Goal: Task Accomplishment & Management: Complete application form

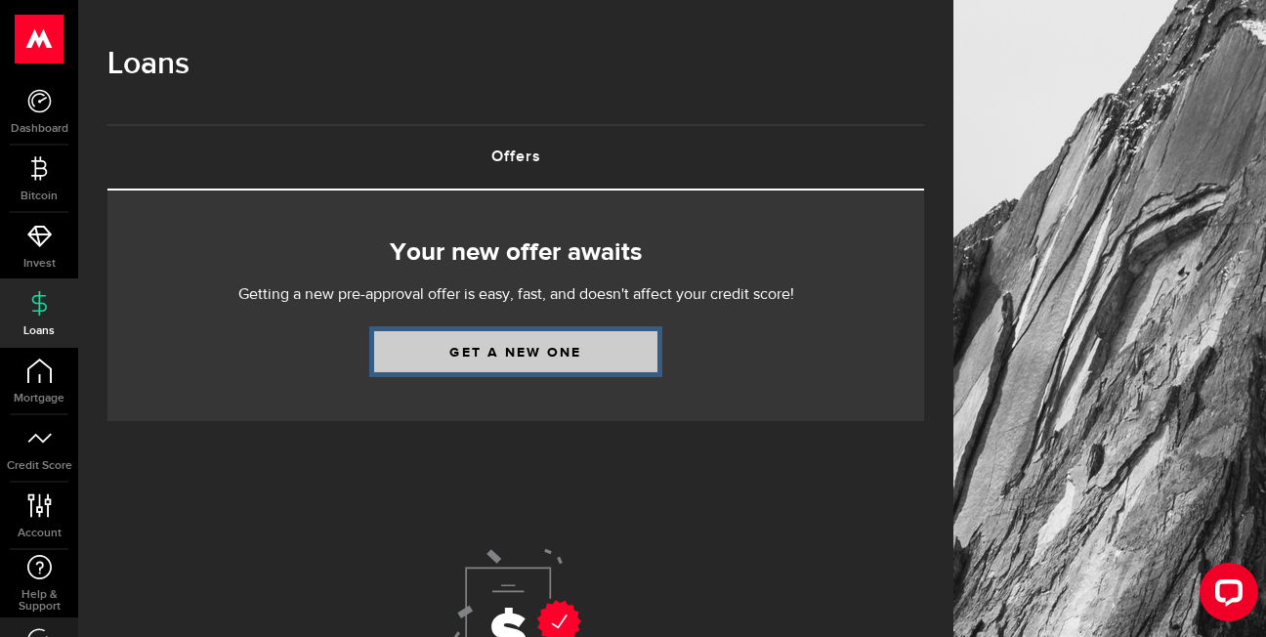
click at [469, 351] on link "Get a new one" at bounding box center [515, 351] width 283 height 41
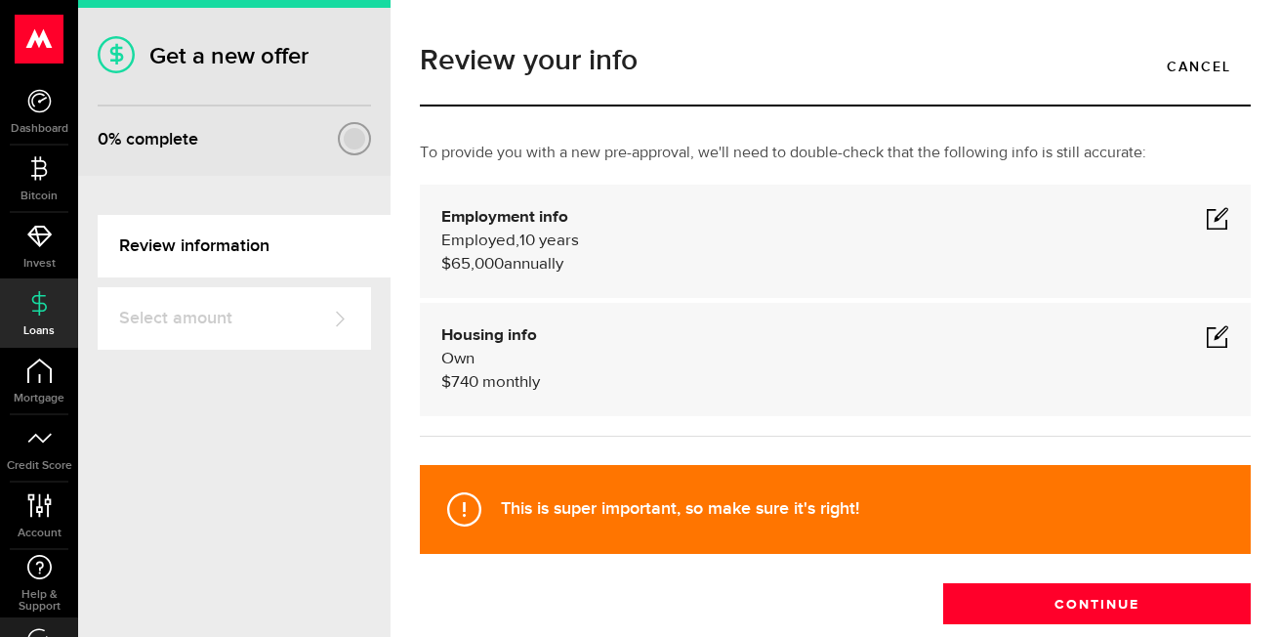
click at [509, 380] on span "monthly" at bounding box center [511, 382] width 58 height 17
click at [1206, 331] on span at bounding box center [1217, 335] width 23 height 23
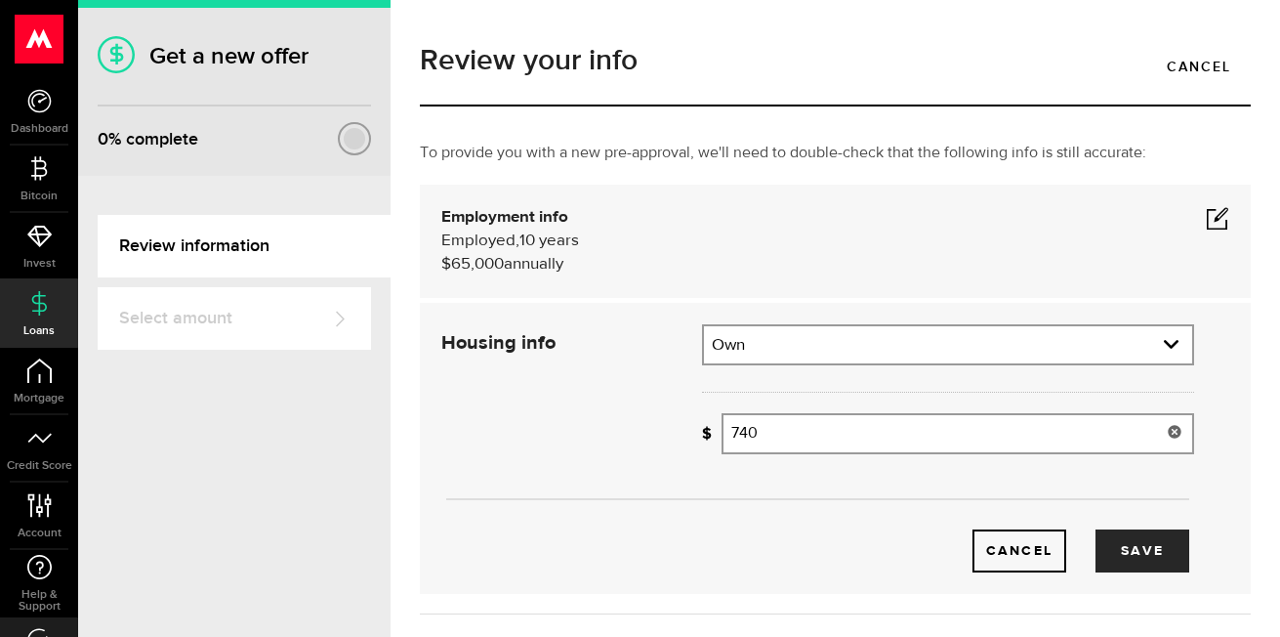
click at [775, 440] on input "740" at bounding box center [958, 433] width 473 height 41
type input "7"
type input "1,600"
click at [1206, 214] on span at bounding box center [1217, 217] width 23 height 23
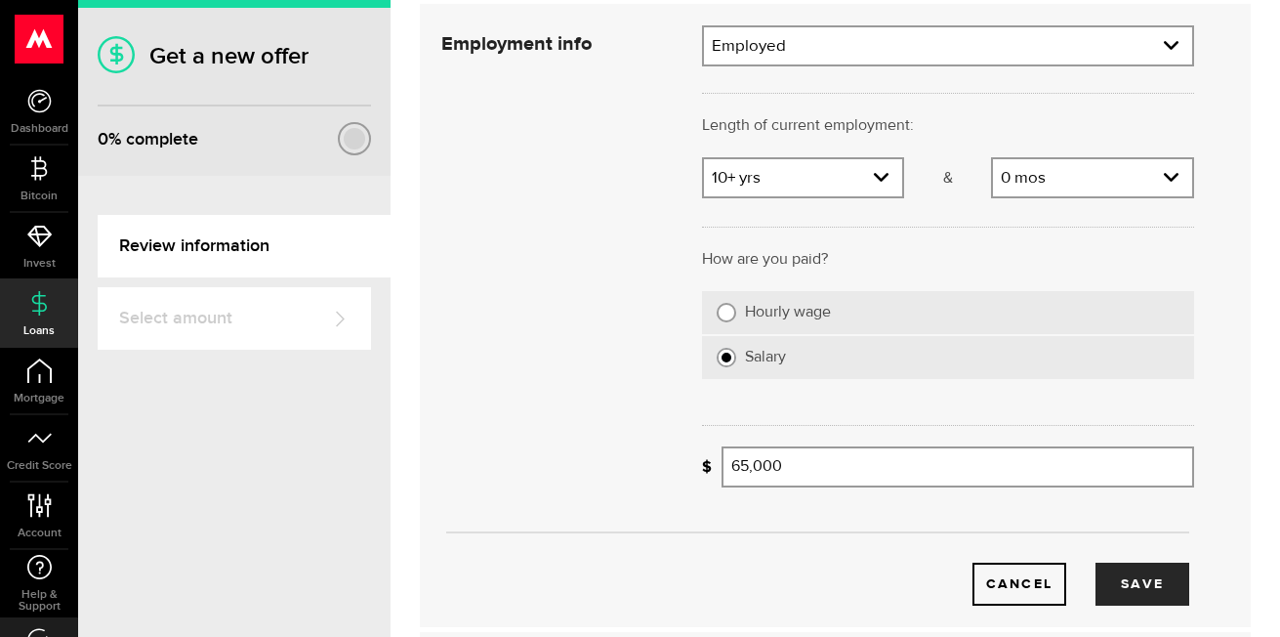
scroll to position [195, 0]
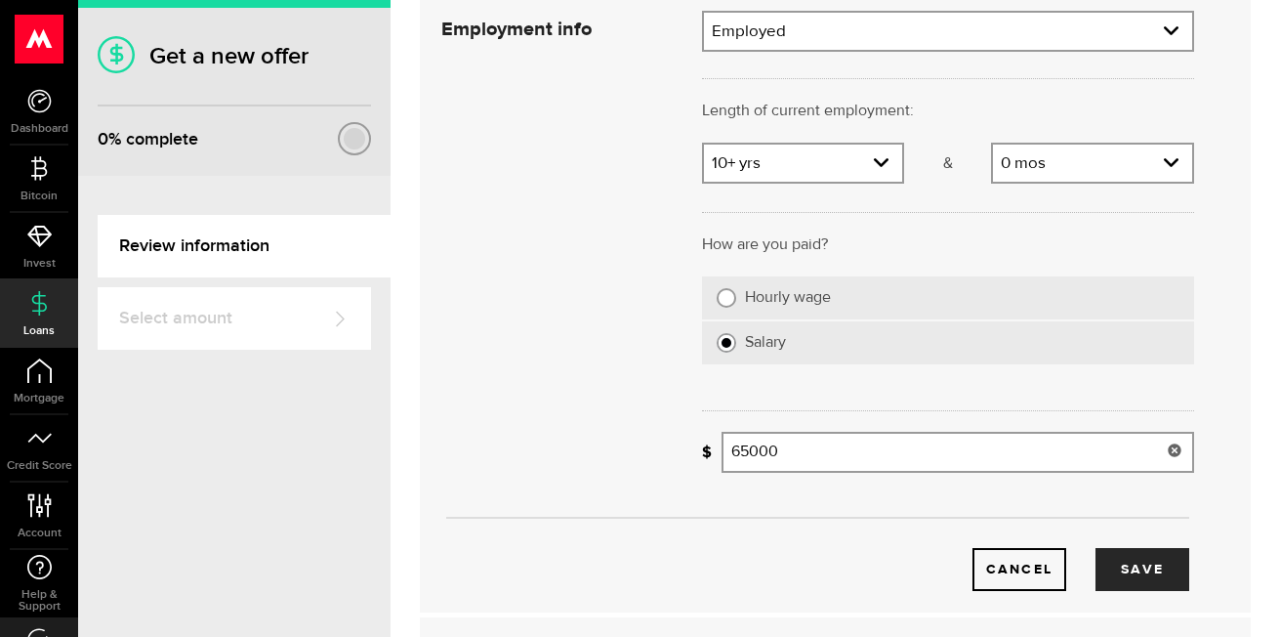
click at [797, 453] on input "65000" at bounding box center [958, 452] width 473 height 41
type input "6"
click at [1106, 568] on button "Save" at bounding box center [1143, 569] width 94 height 43
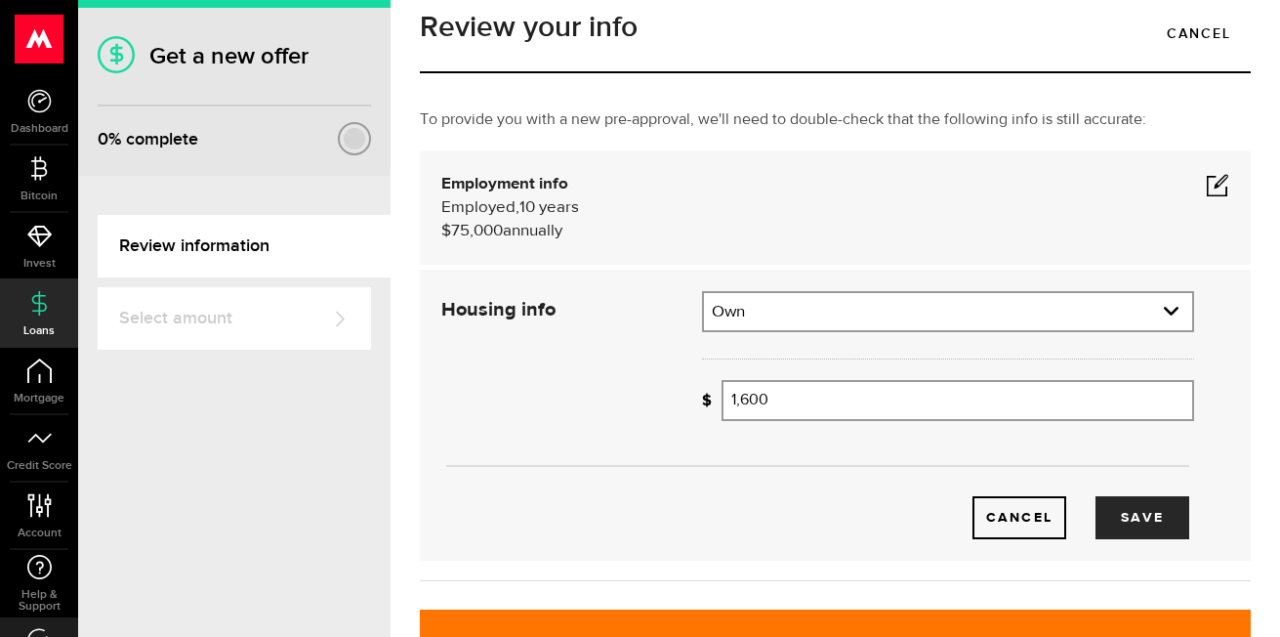
scroll to position [0, 0]
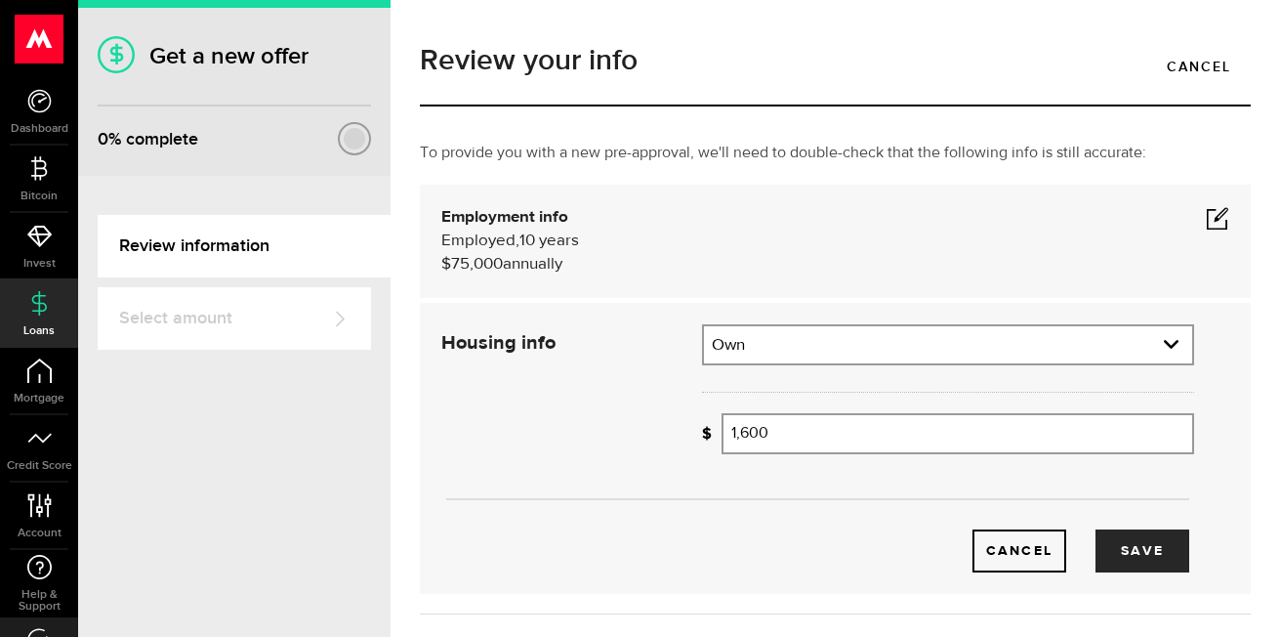
click at [1206, 217] on span at bounding box center [1217, 217] width 23 height 23
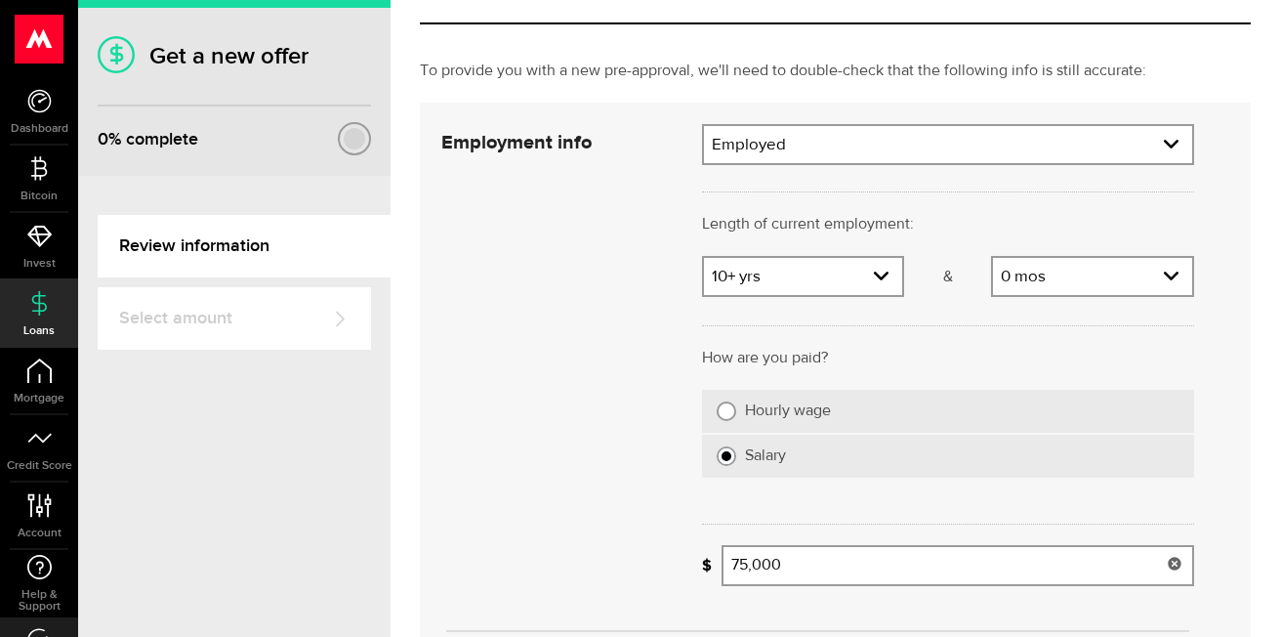
scroll to position [195, 0]
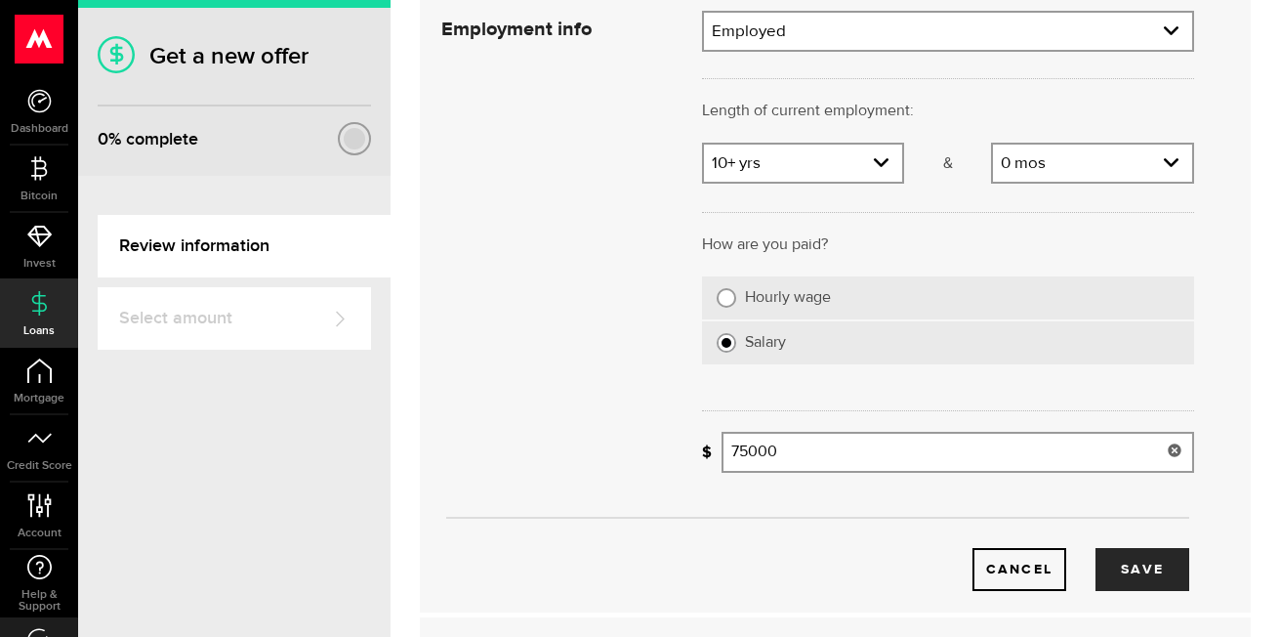
click at [802, 449] on input "75000" at bounding box center [958, 452] width 473 height 41
type input "7"
type input "67,500"
click at [1138, 573] on button "Save" at bounding box center [1143, 569] width 94 height 43
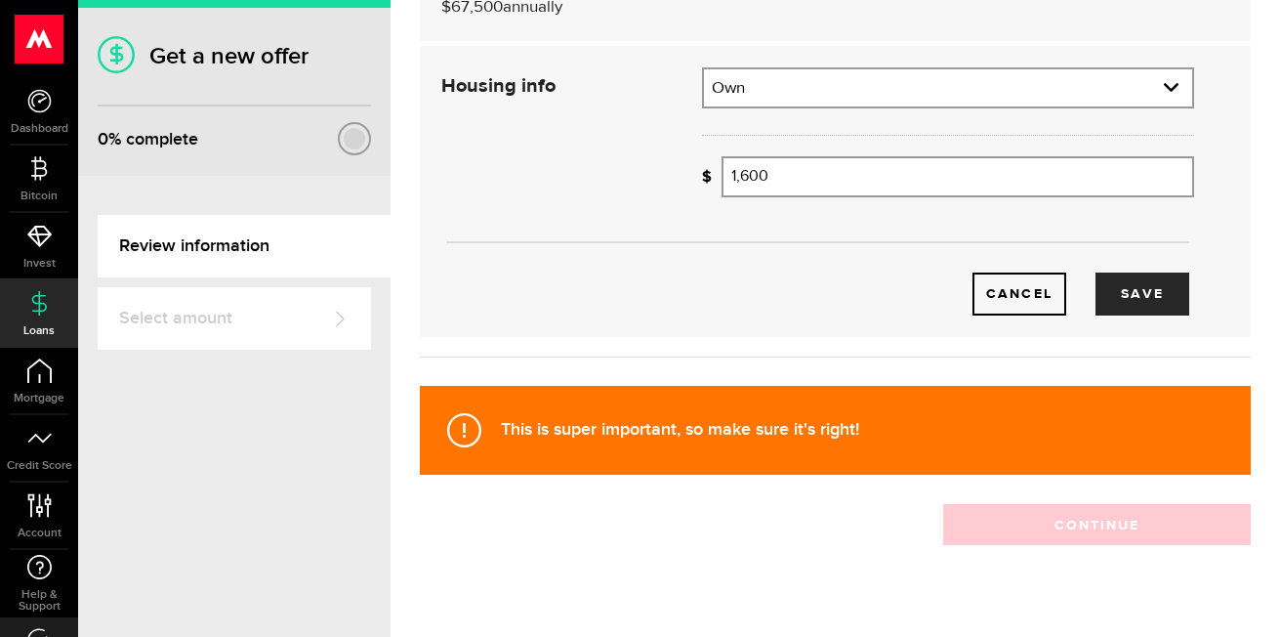
scroll to position [290, 0]
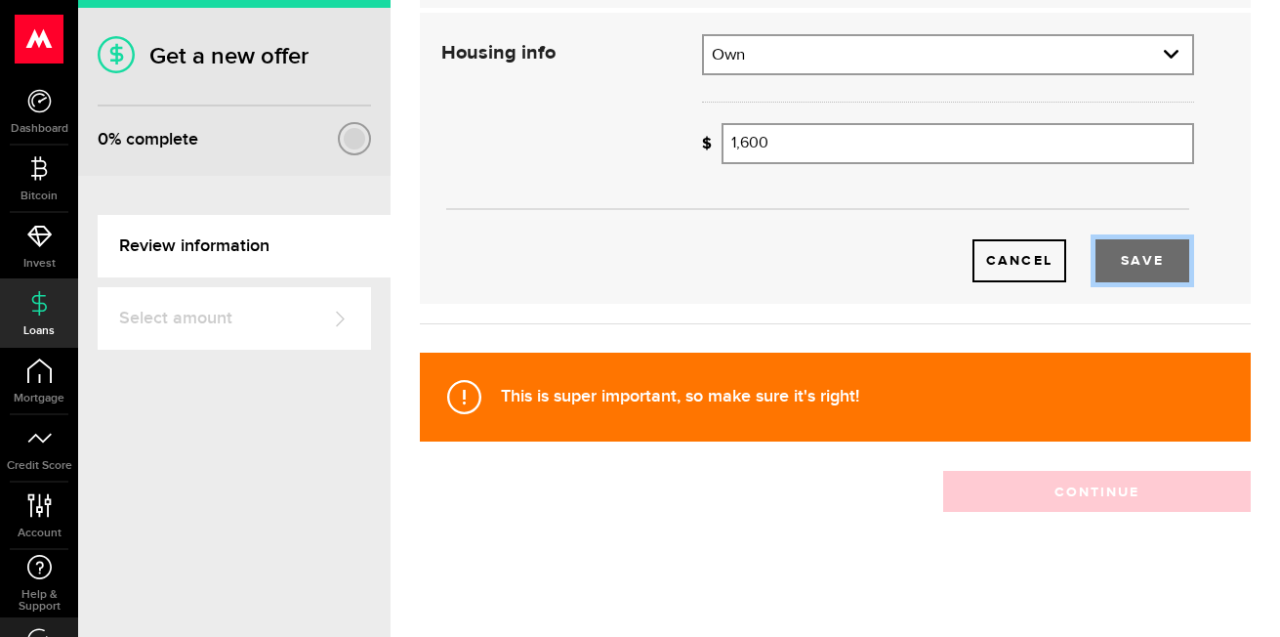
click at [1116, 265] on button "Save" at bounding box center [1143, 260] width 94 height 43
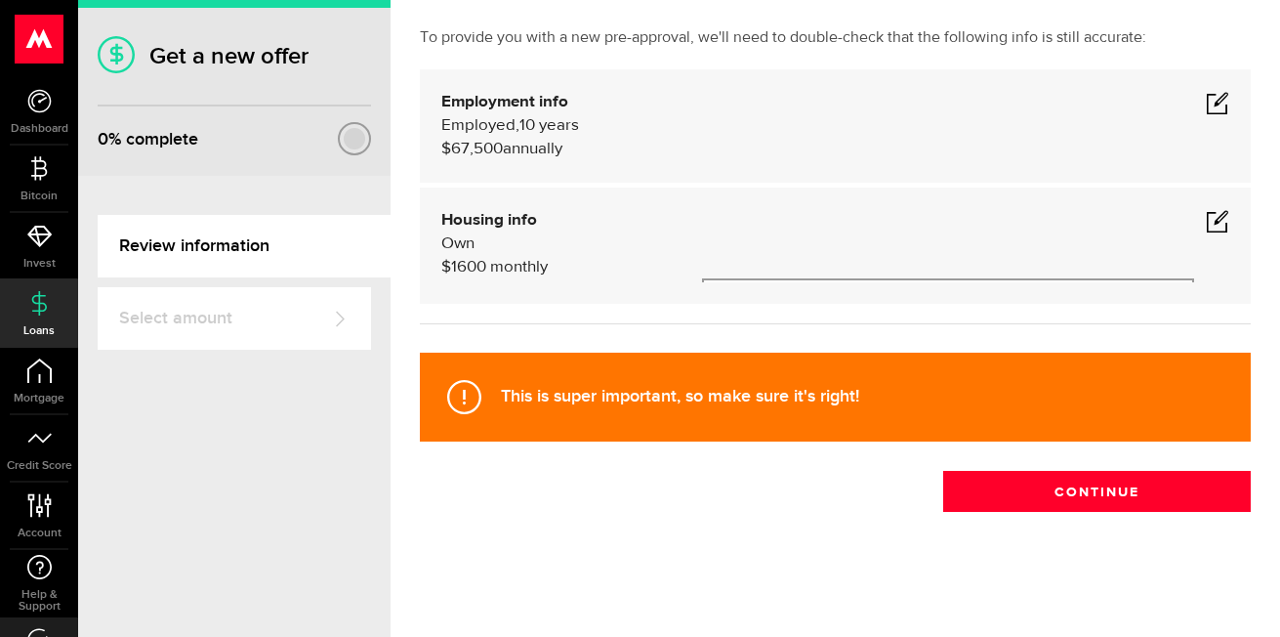
scroll to position [112, 0]
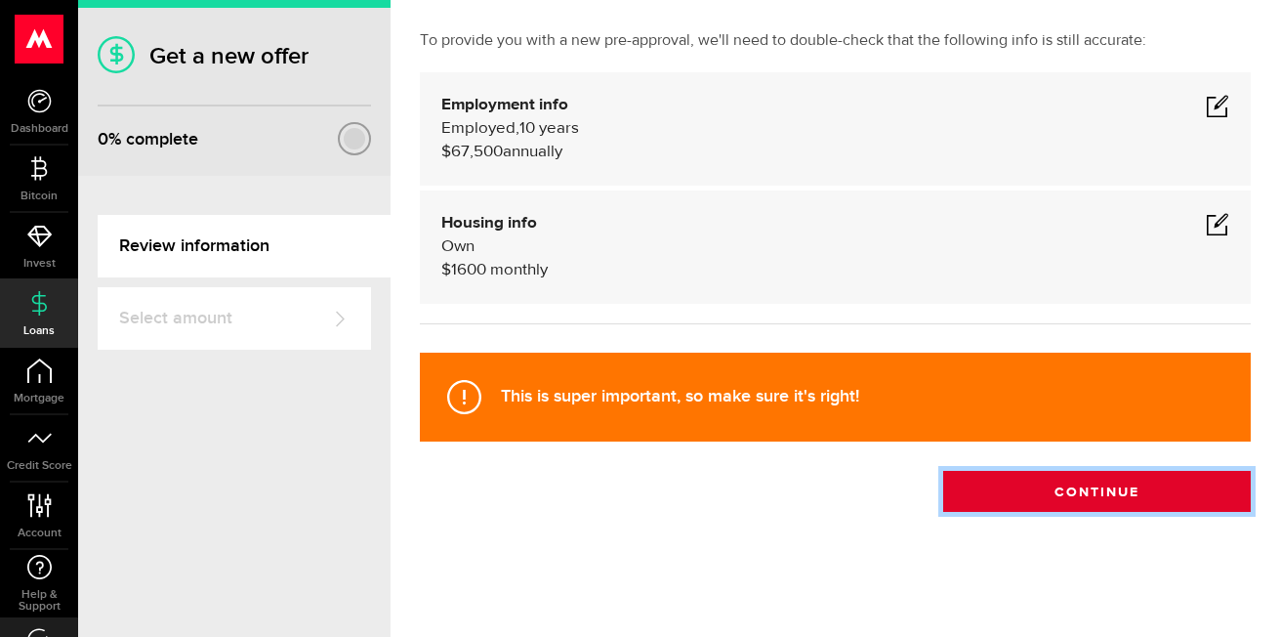
click at [1007, 497] on button "Continue" at bounding box center [1097, 491] width 308 height 41
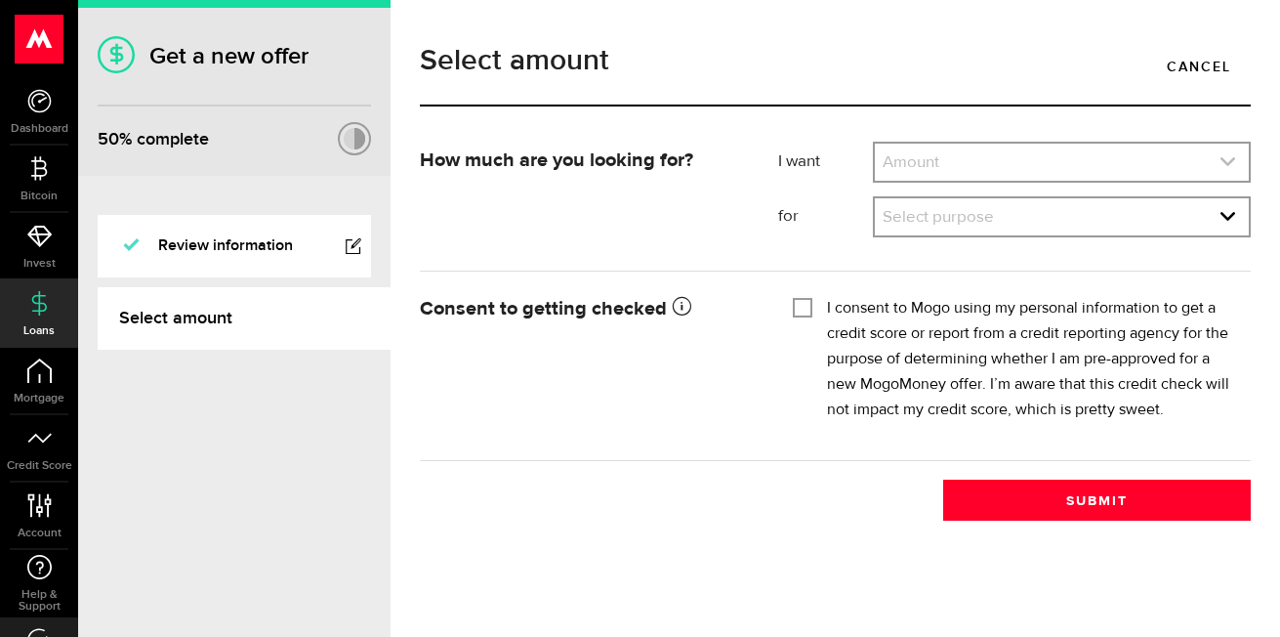
click at [945, 157] on link "expand select" at bounding box center [1062, 162] width 374 height 37
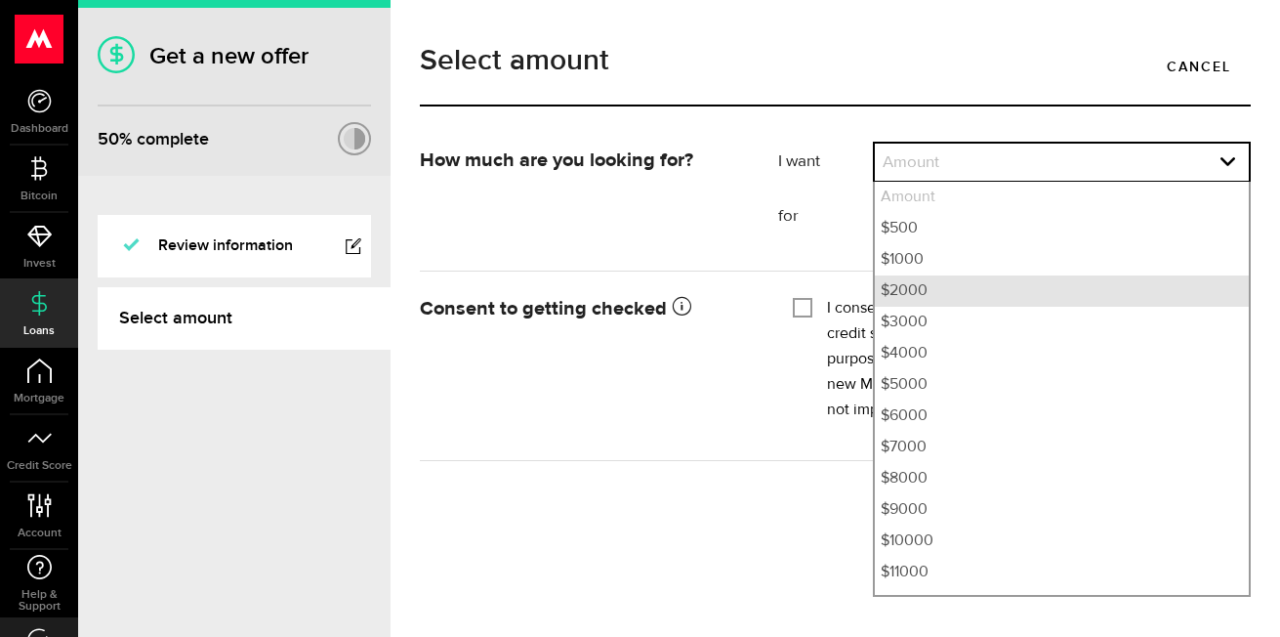
click at [902, 295] on li "$2000" at bounding box center [1062, 290] width 374 height 31
select select "2000"
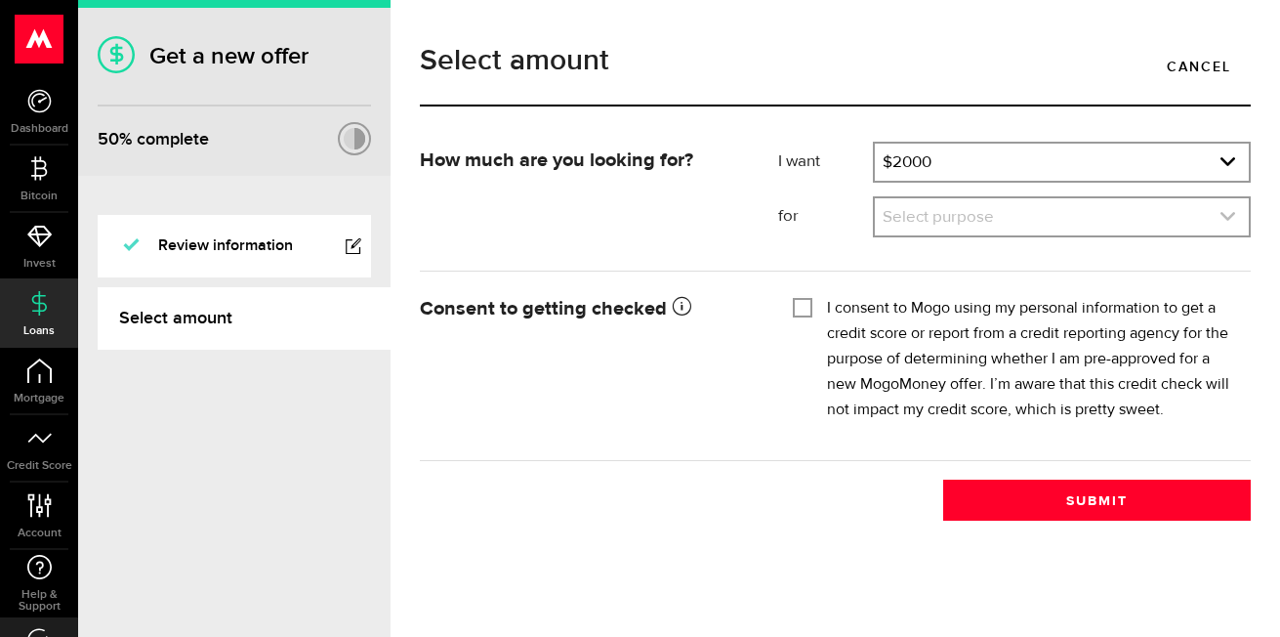
click at [943, 216] on link "expand select" at bounding box center [1062, 216] width 374 height 37
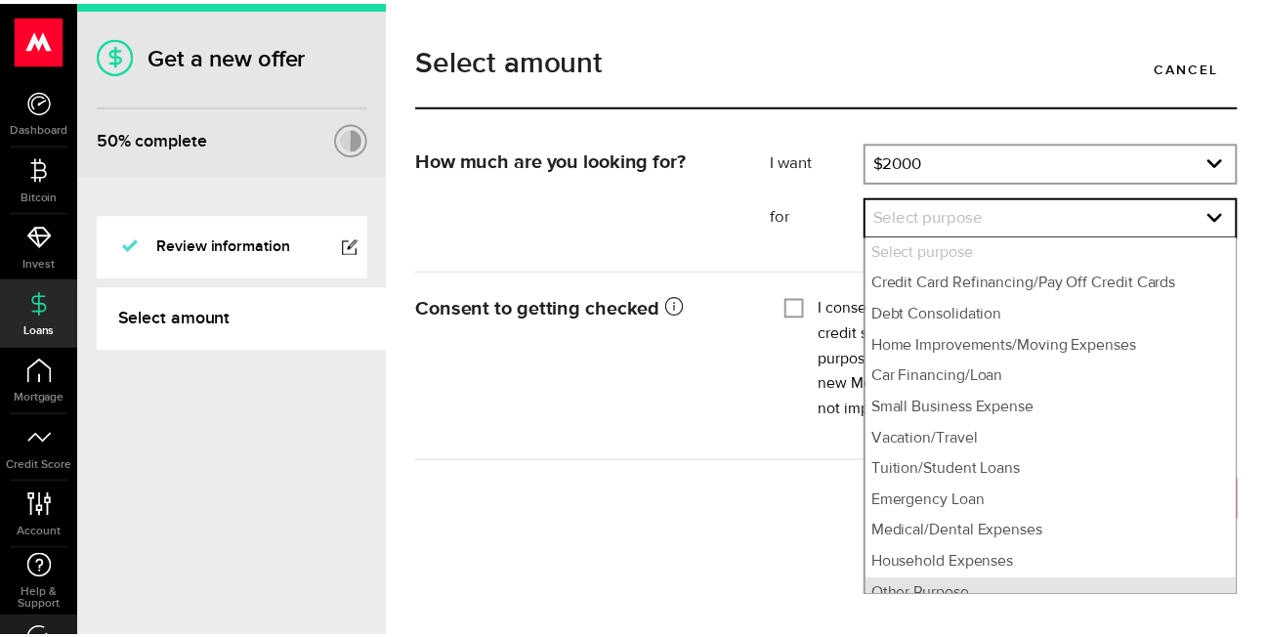
scroll to position [17, 0]
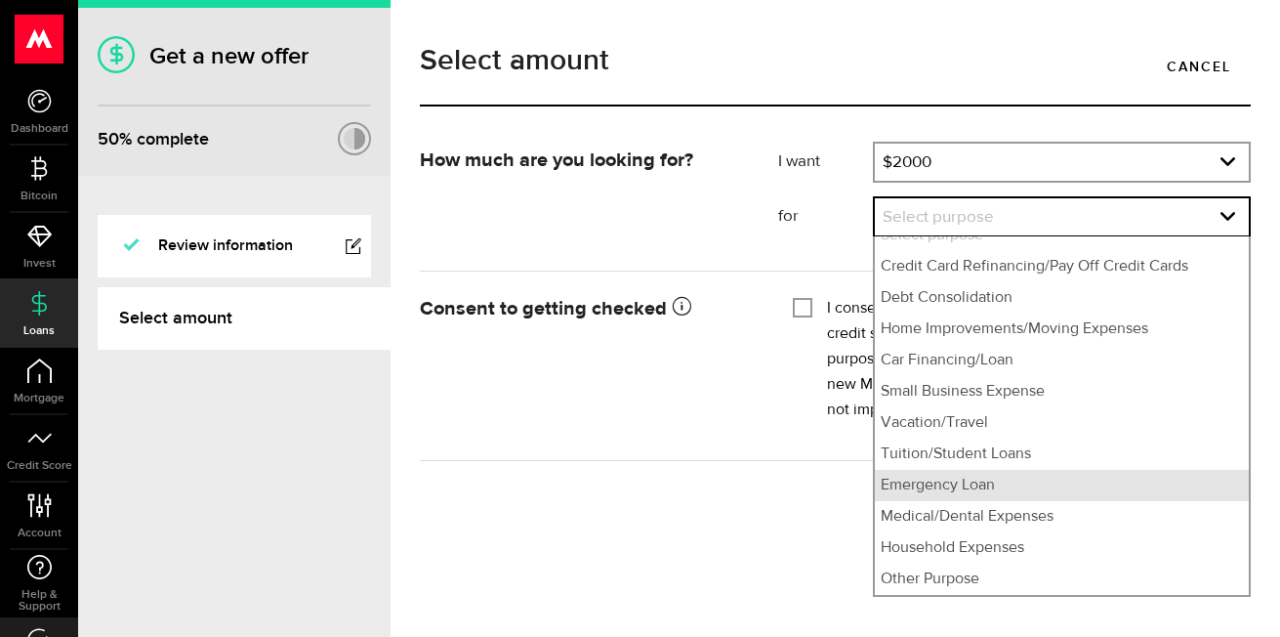
click at [939, 489] on li "Emergency Loan" at bounding box center [1062, 485] width 374 height 31
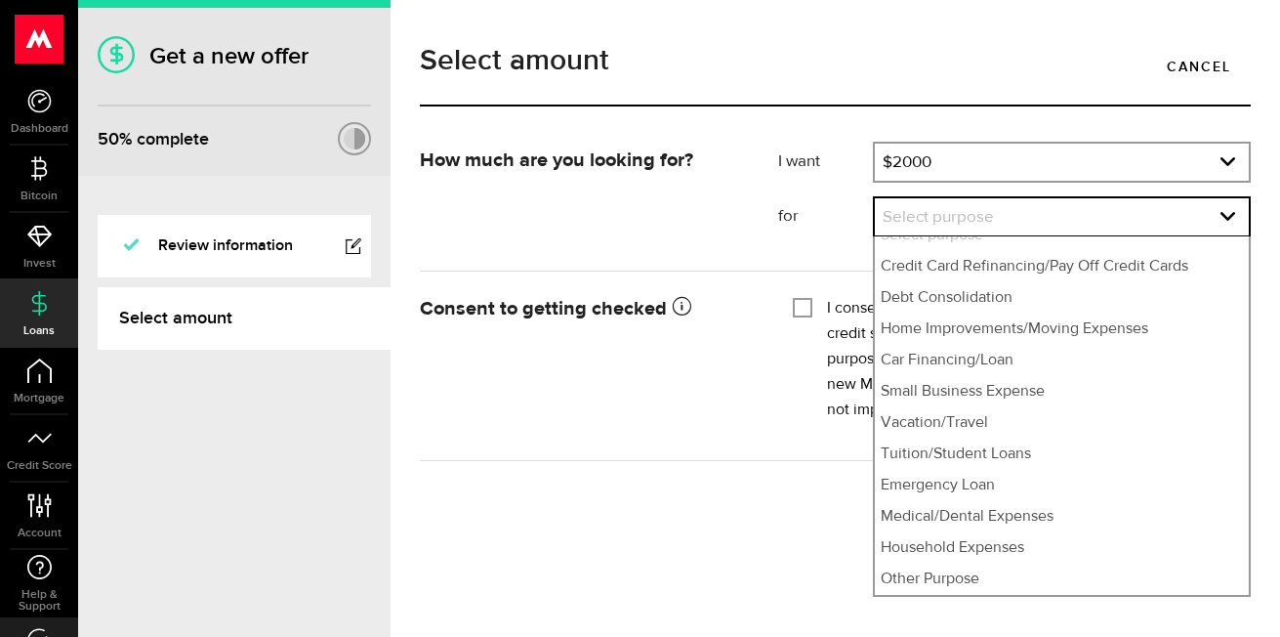
select select "Emergency Loan"
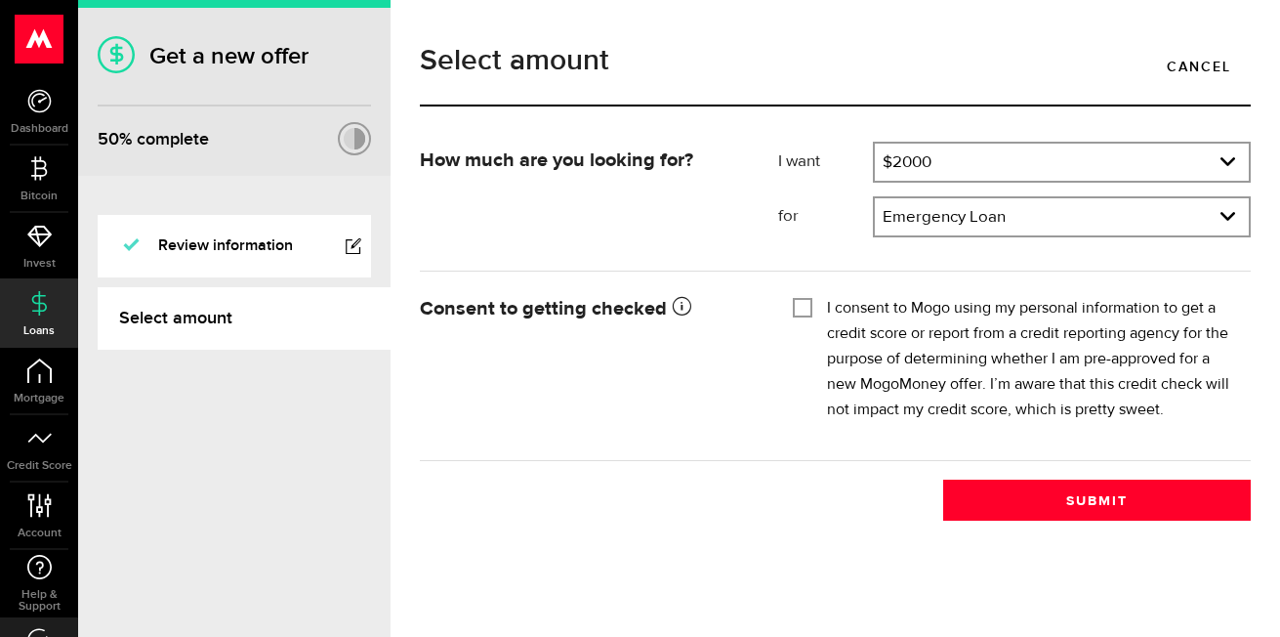
click at [801, 298] on input "I consent to Mogo using my personal information to get a credit score or report…" at bounding box center [803, 306] width 20 height 20
checkbox input "true"
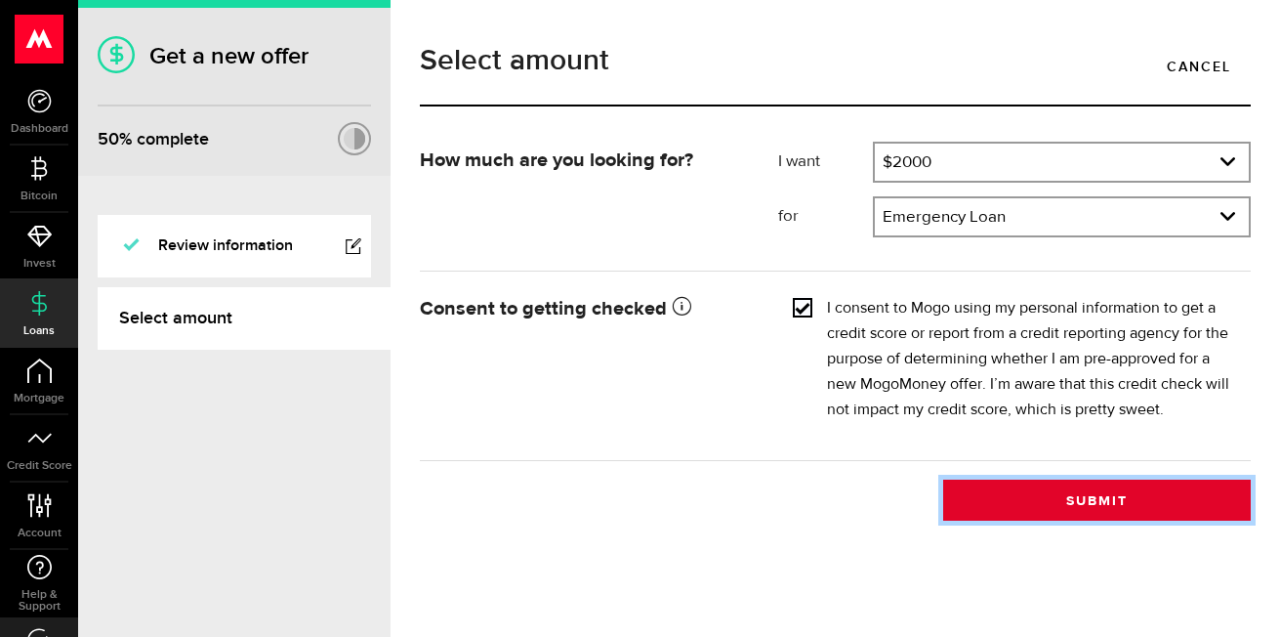
click at [1051, 508] on button "Submit" at bounding box center [1097, 500] width 308 height 41
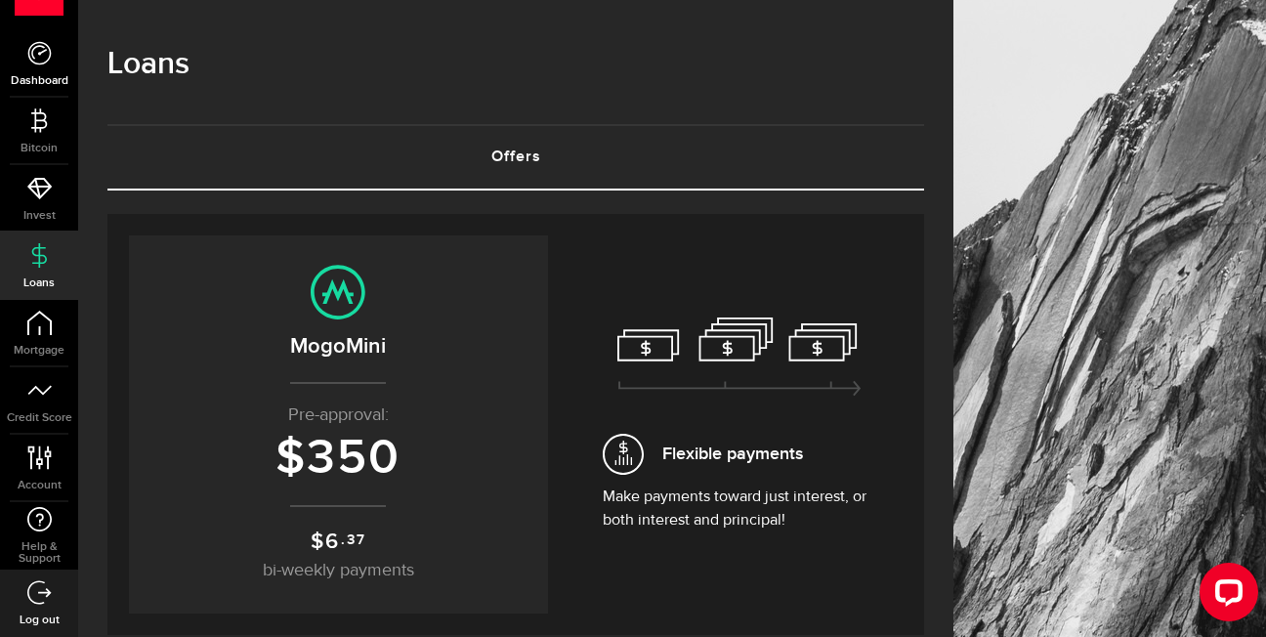
click at [40, 63] on use at bounding box center [38, 52] width 23 height 23
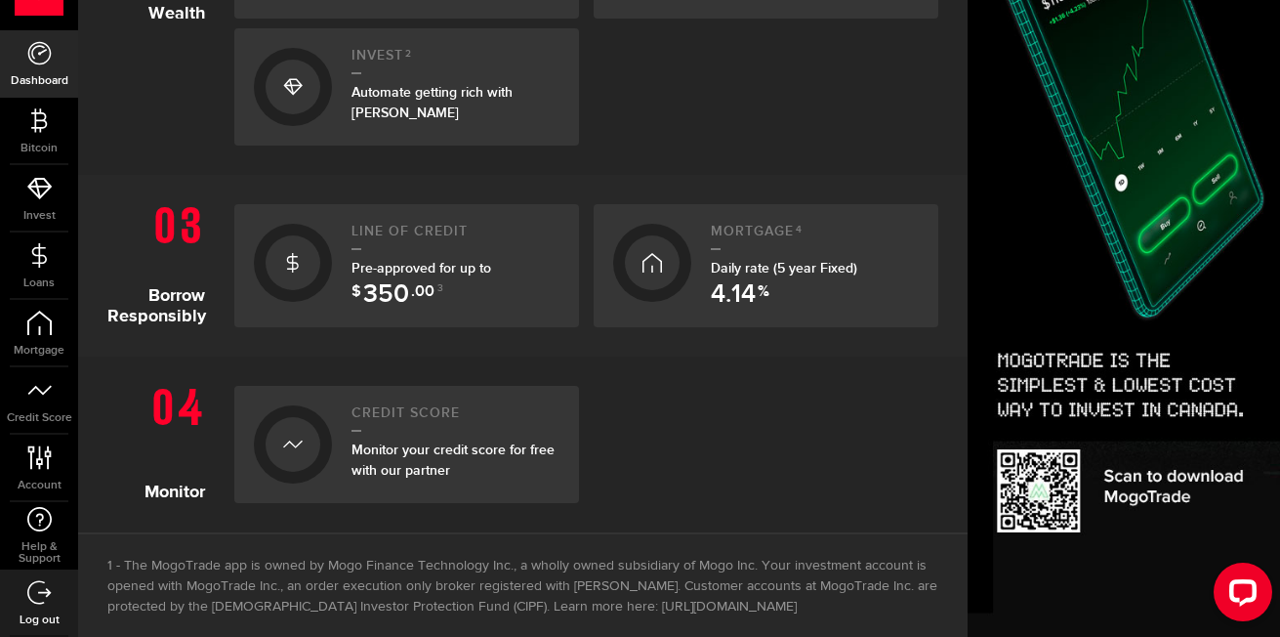
scroll to position [781, 0]
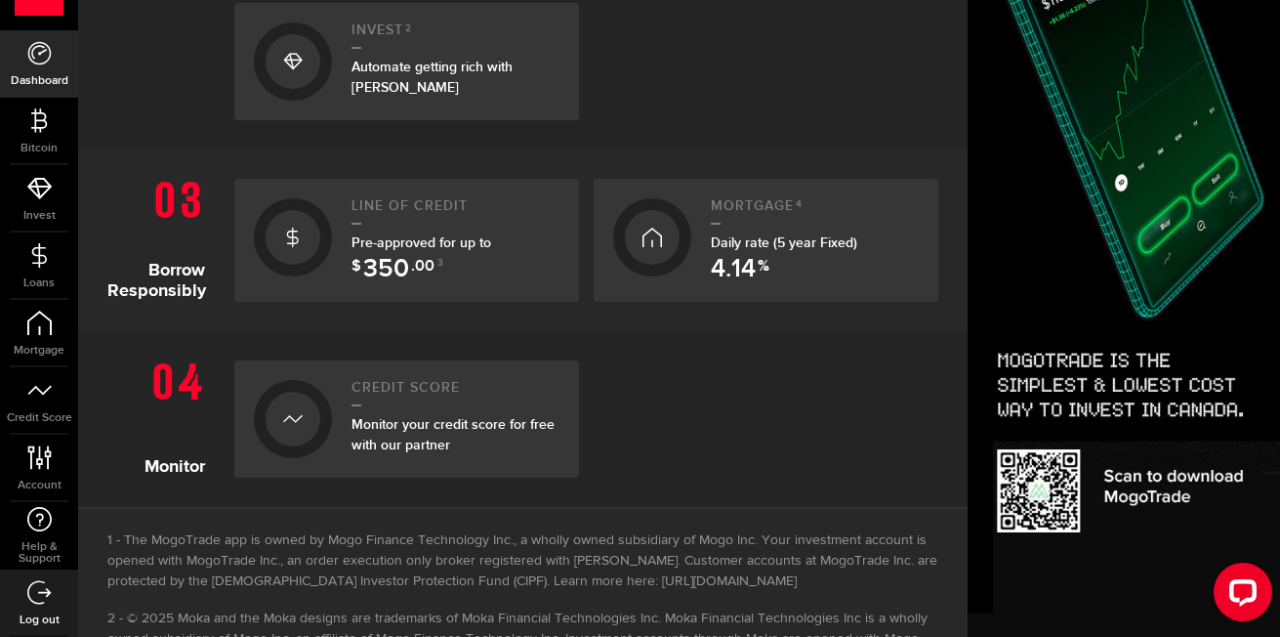
click at [30, 607] on link "Log out" at bounding box center [39, 602] width 78 height 66
